Goal: Information Seeking & Learning: Learn about a topic

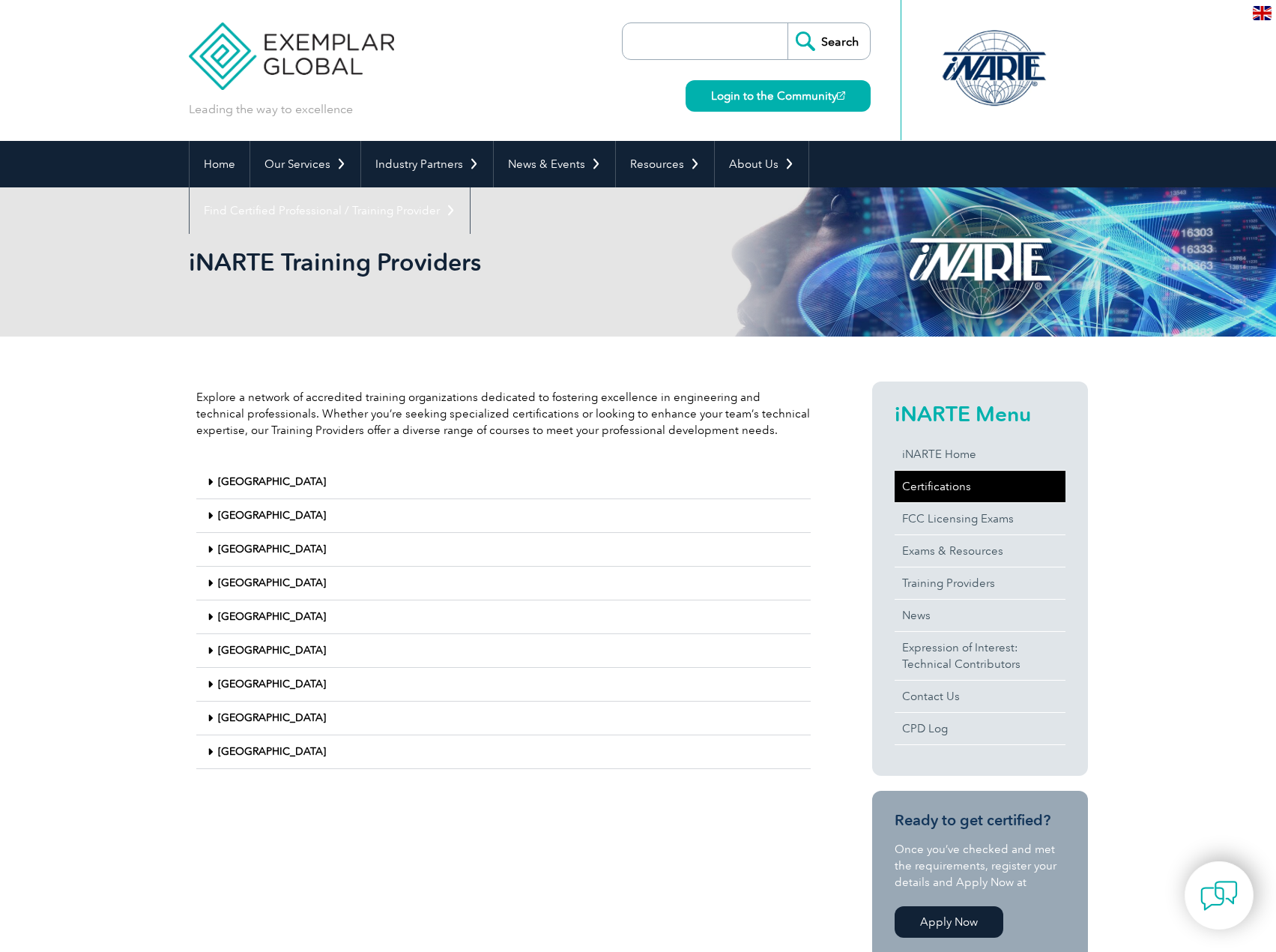
click at [925, 483] on link "Certifications" at bounding box center [980, 486] width 171 height 31
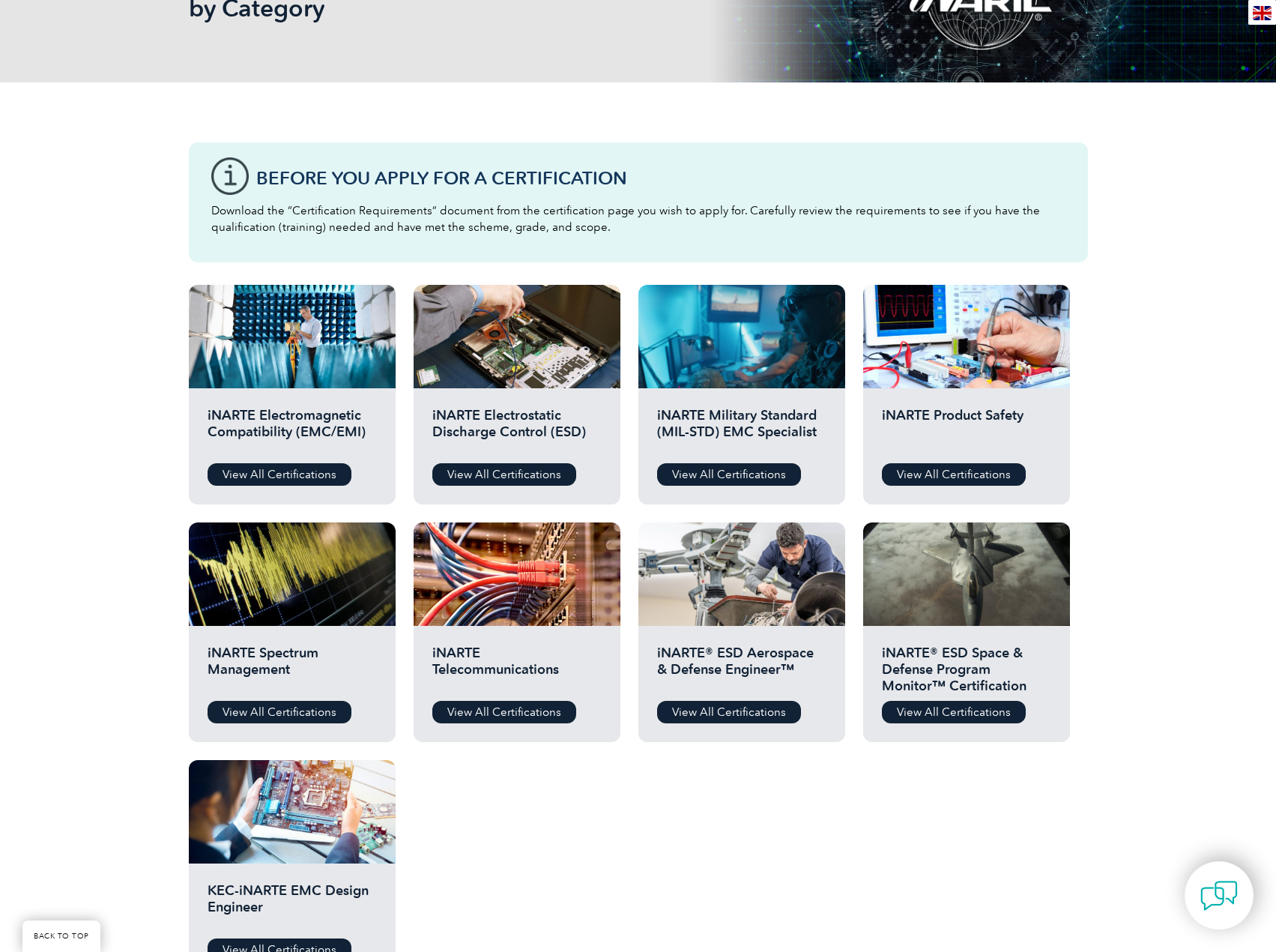
scroll to position [300, 0]
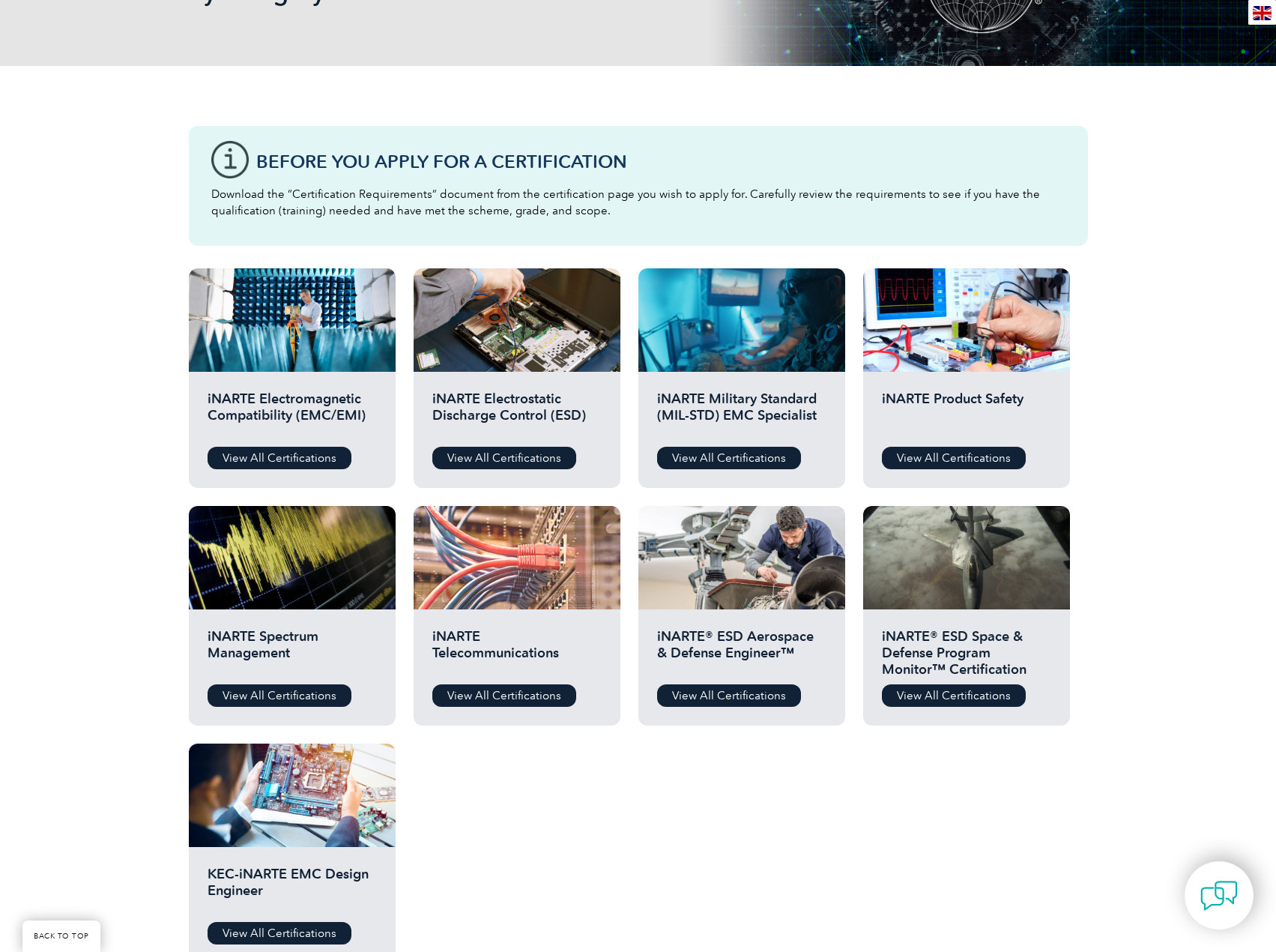
click at [522, 583] on div at bounding box center [517, 557] width 206 height 104
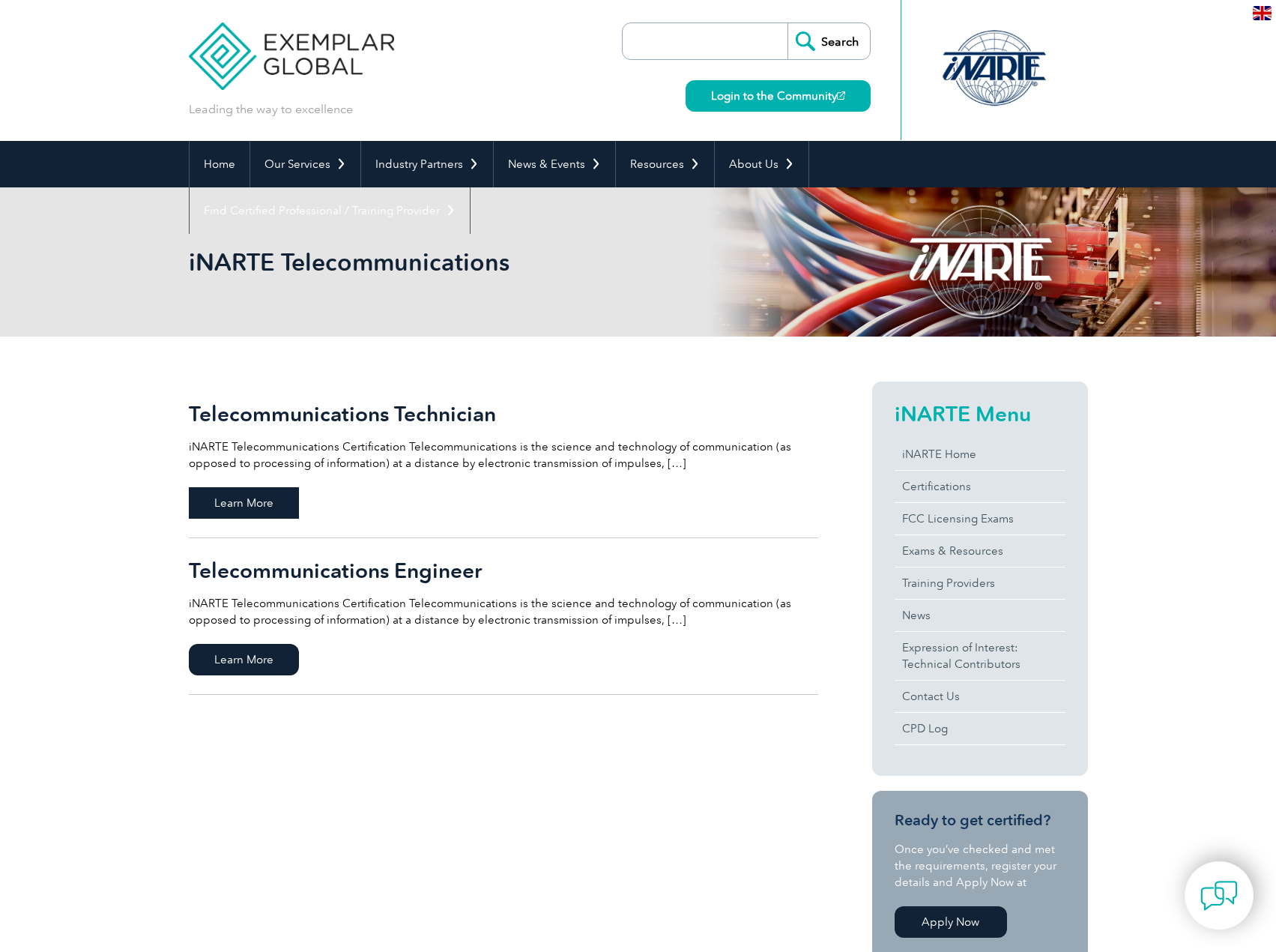
click at [263, 494] on span "Learn More" at bounding box center [244, 503] width 110 height 31
